Goal: Information Seeking & Learning: Learn about a topic

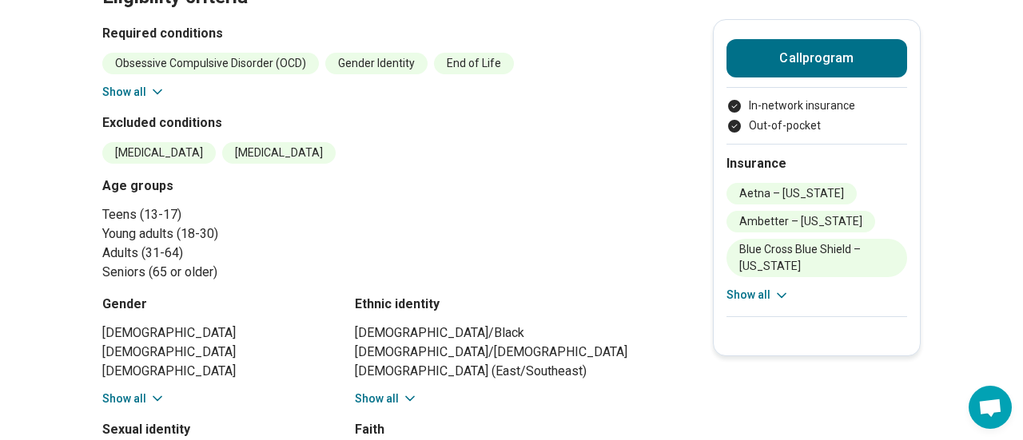
scroll to position [440, 0]
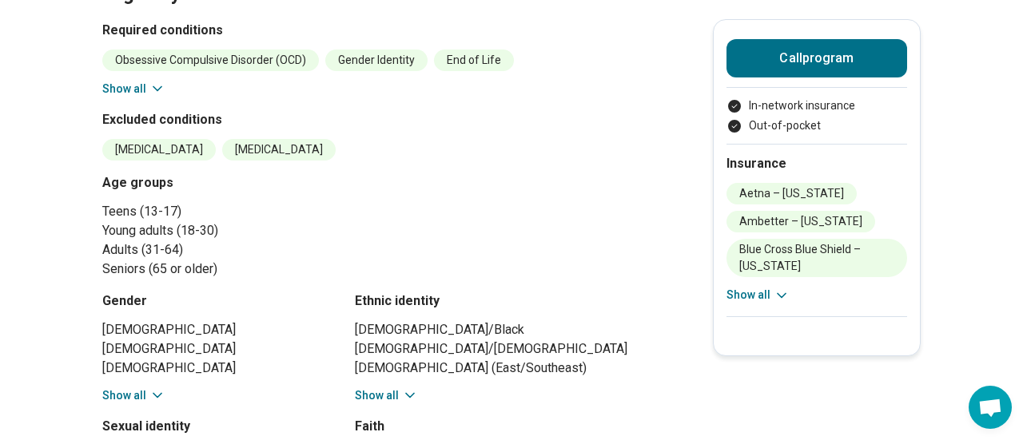
click at [162, 98] on button "Show all" at bounding box center [133, 89] width 63 height 17
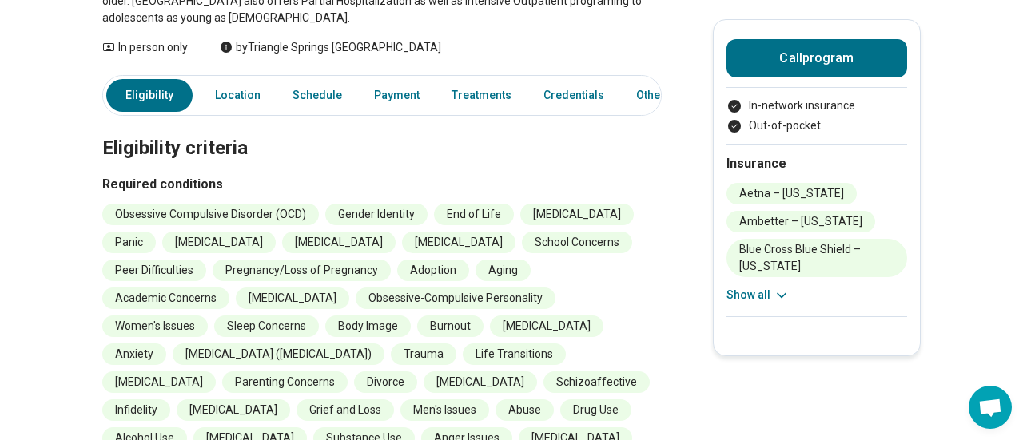
scroll to position [277, 0]
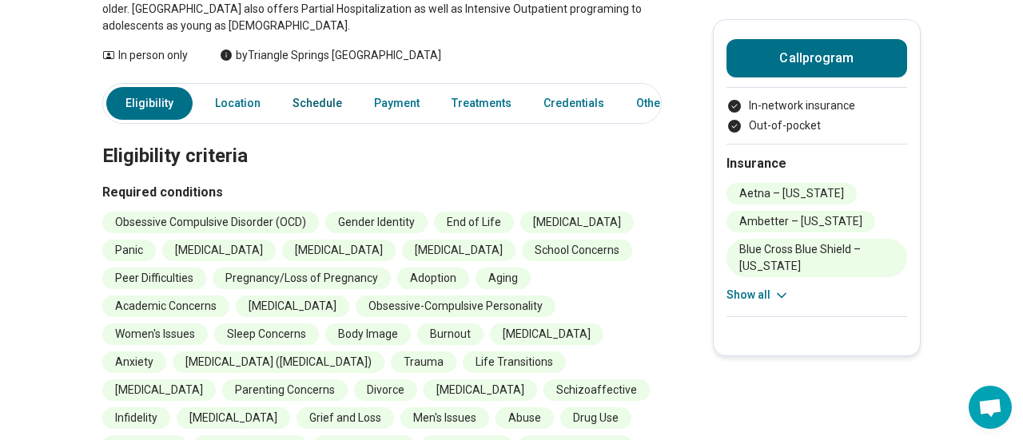
click at [352, 120] on link "Schedule" at bounding box center [317, 103] width 69 height 33
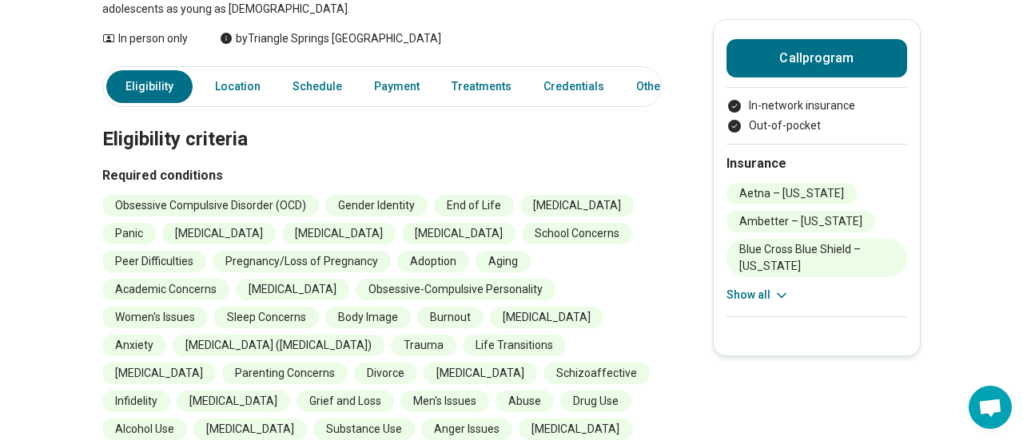
scroll to position [283, 0]
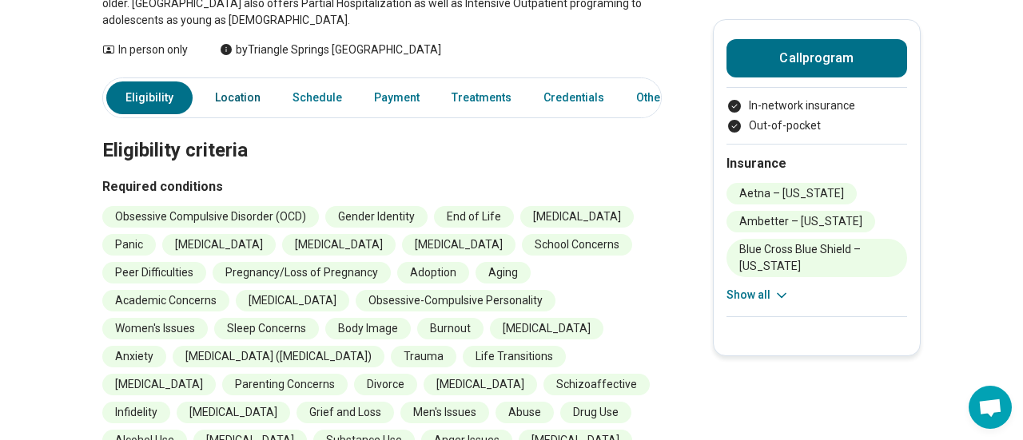
click at [270, 114] on link "Location" at bounding box center [237, 98] width 65 height 33
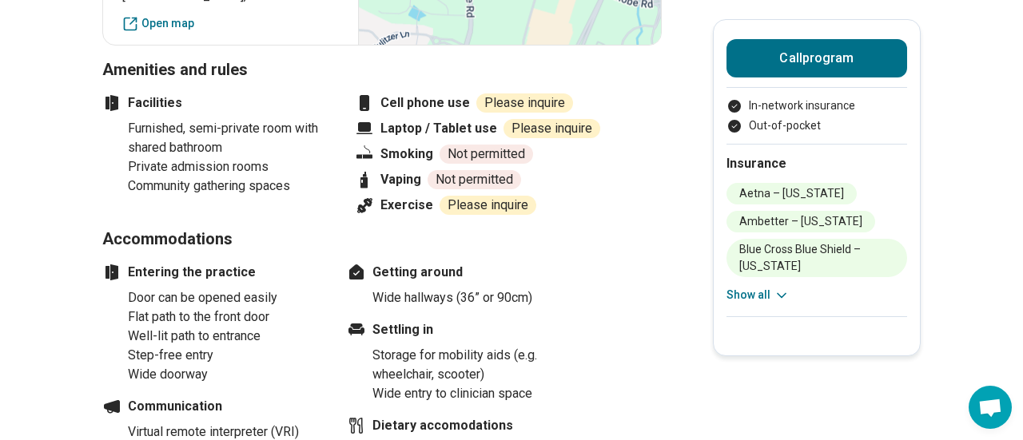
scroll to position [1527, 0]
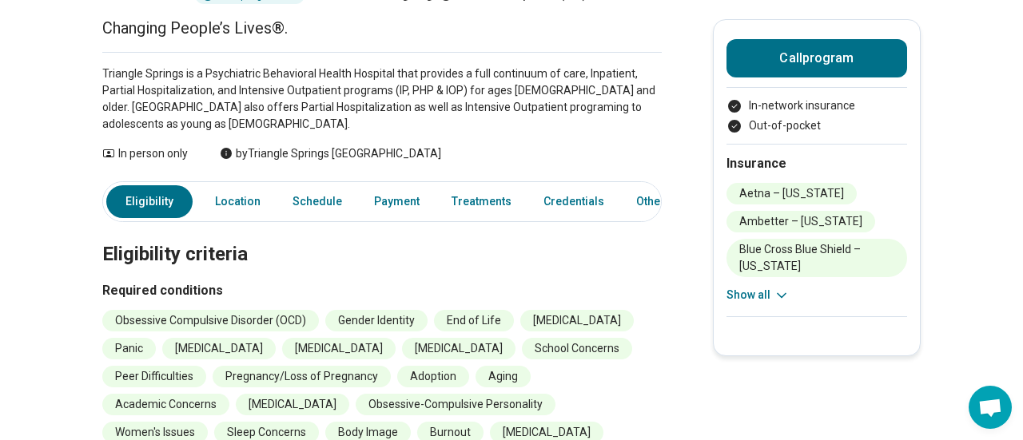
scroll to position [169, 0]
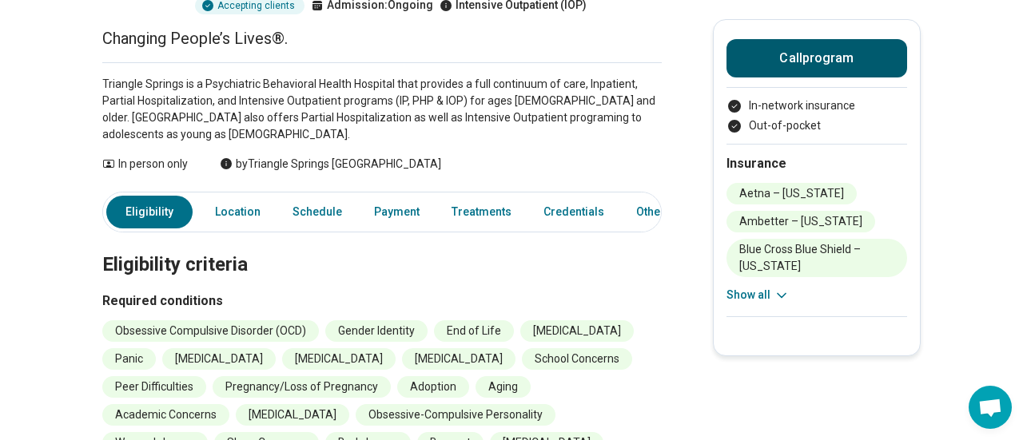
click at [837, 56] on button "Call program" at bounding box center [817, 58] width 181 height 38
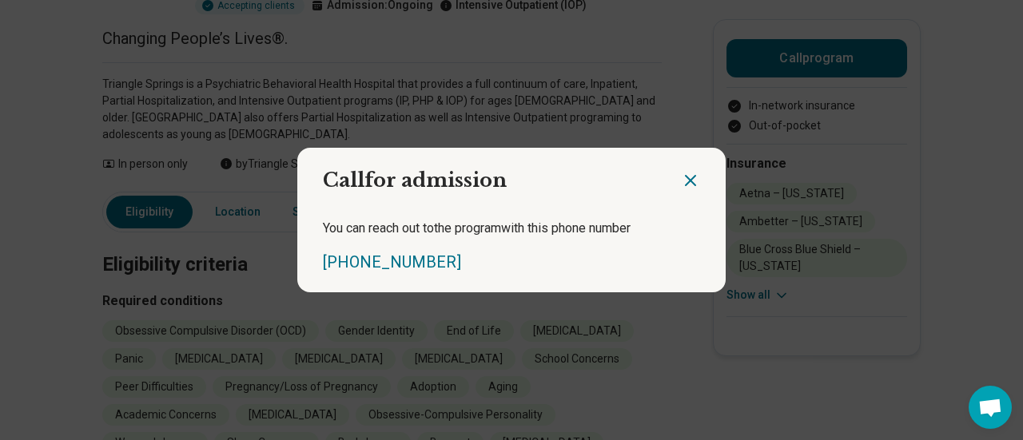
click at [687, 171] on icon "Close dialog" at bounding box center [690, 180] width 19 height 19
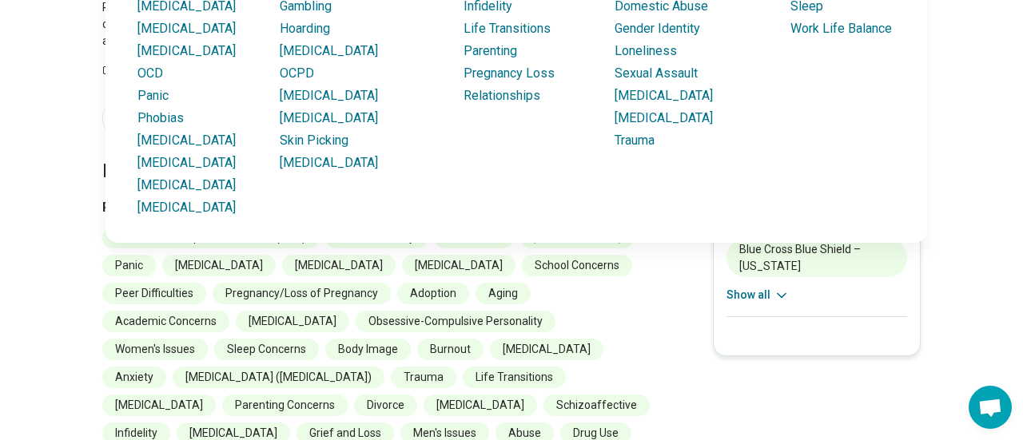
scroll to position [264, 0]
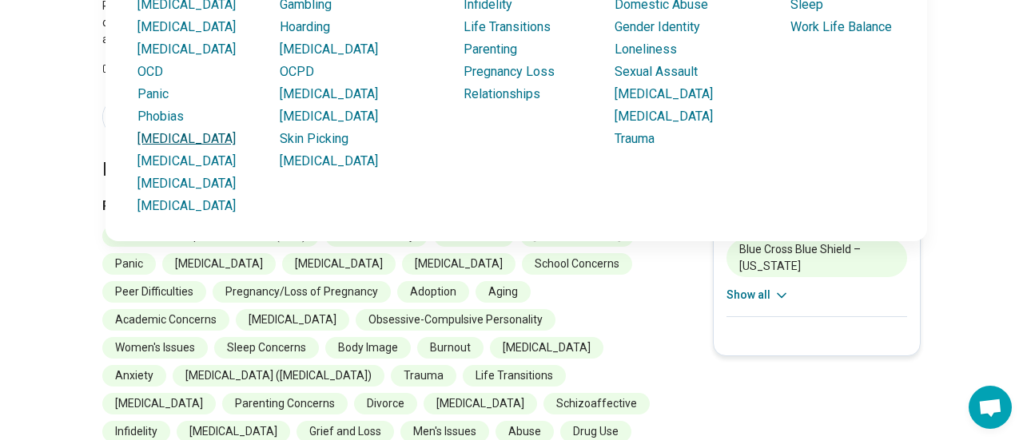
click at [175, 146] on link "[MEDICAL_DATA]" at bounding box center [186, 138] width 98 height 15
